Goal: Transaction & Acquisition: Purchase product/service

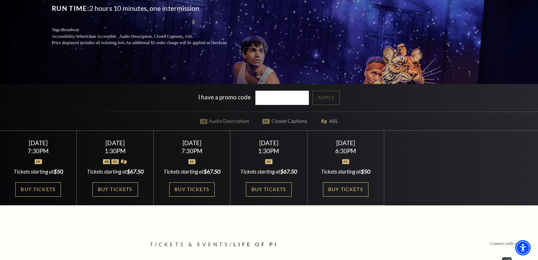
scroll to position [121, 0]
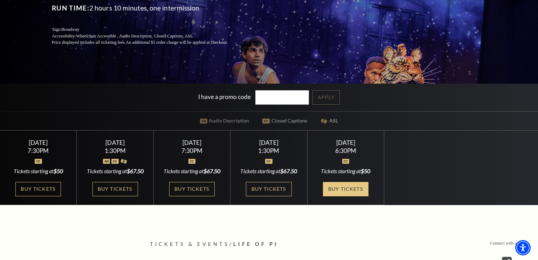
click at [349, 190] on link "Buy Tickets" at bounding box center [346, 189] width 46 height 14
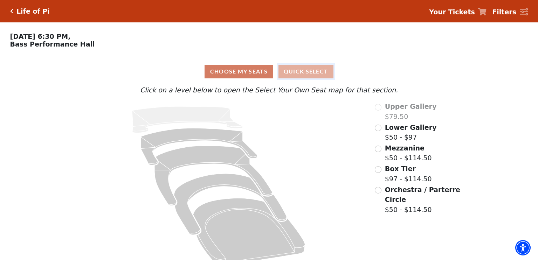
click at [302, 73] on button "Quick Select" at bounding box center [306, 72] width 55 height 14
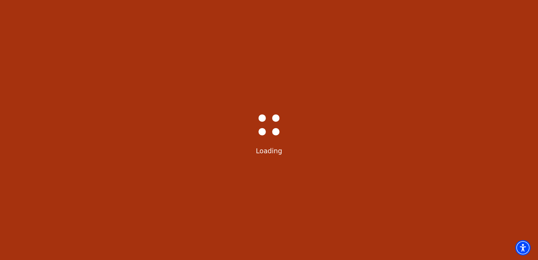
select select "6218"
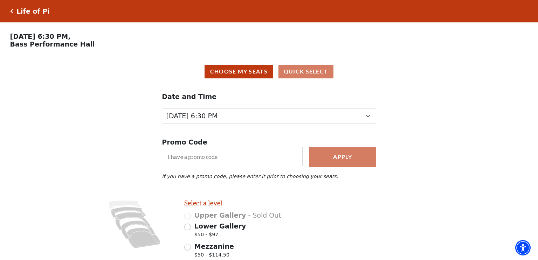
scroll to position [91, 0]
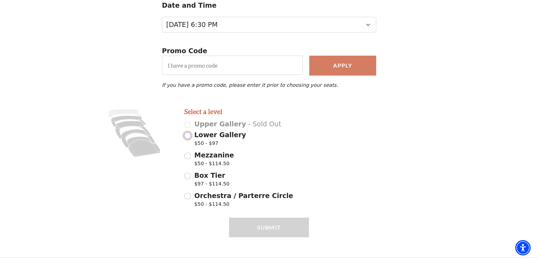
click at [190, 136] on input "Lower Gallery $50 - $97" at bounding box center [187, 135] width 7 height 7
radio input "true"
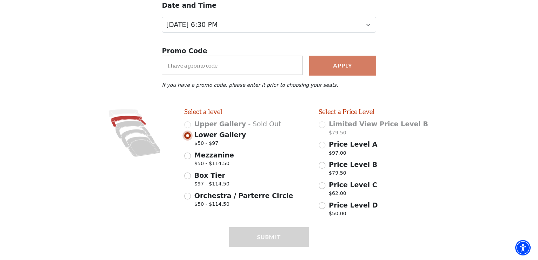
scroll to position [105, 0]
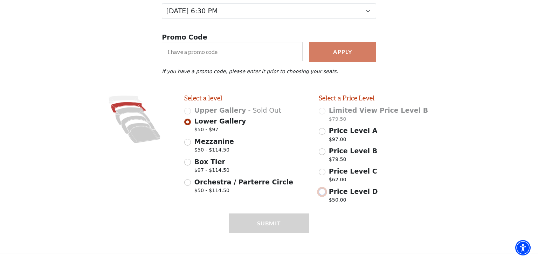
click at [324, 195] on input "Price Level D $50.00" at bounding box center [322, 192] width 7 height 7
radio input "true"
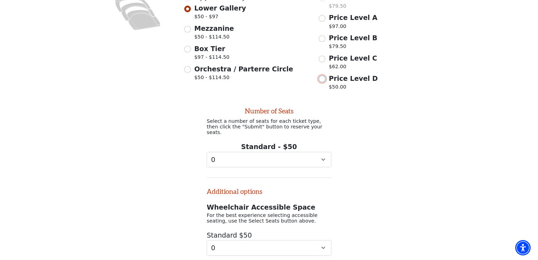
scroll to position [262, 0]
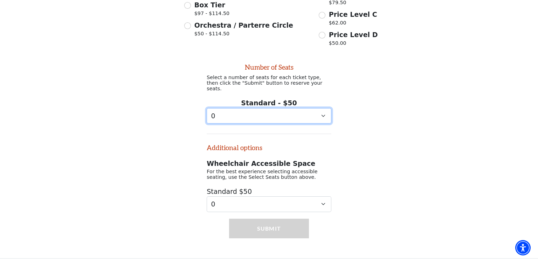
click at [314, 112] on select "0 1 2" at bounding box center [269, 116] width 125 height 16
select select "2"
click at [207, 108] on select "0 1 2" at bounding box center [269, 116] width 125 height 16
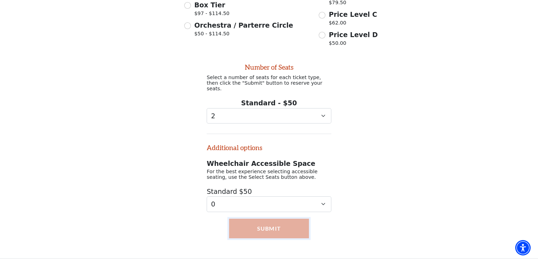
click at [277, 230] on button "Submit" at bounding box center [269, 229] width 80 height 20
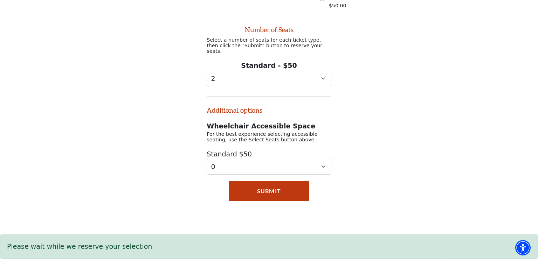
scroll to position [263, 0]
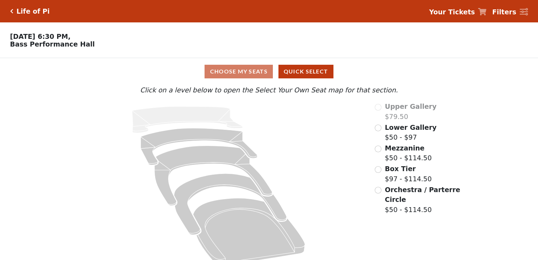
scroll to position [11, 0]
